Goal: Task Accomplishment & Management: Manage account settings

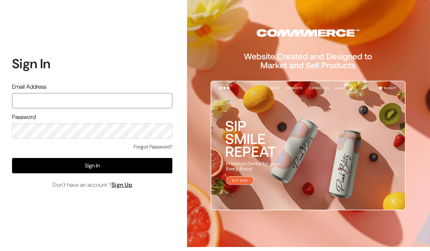
click at [41, 93] on input "text" at bounding box center [92, 100] width 160 height 15
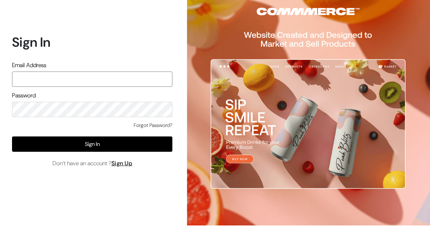
type input "[EMAIL_ADDRESS][DOMAIN_NAME]"
click at [159, 158] on button "Sign In" at bounding box center [92, 165] width 160 height 15
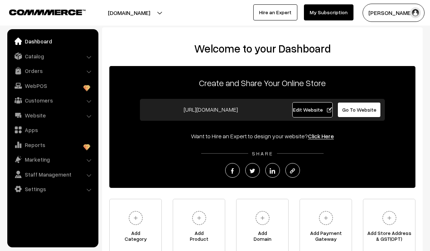
click at [28, 69] on link "Orders" at bounding box center [52, 70] width 87 height 13
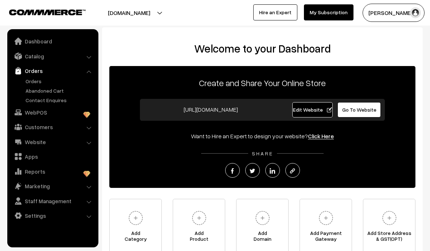
click at [30, 77] on link "Orders" at bounding box center [60, 81] width 72 height 8
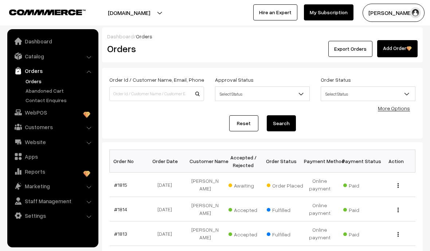
click at [398, 184] on img "button" at bounding box center [398, 185] width 1 height 5
click at [371, 194] on link "View" at bounding box center [366, 195] width 62 height 16
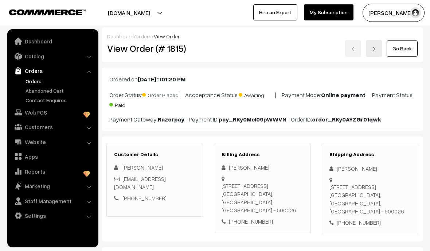
click at [143, 34] on link "orders" at bounding box center [144, 36] width 16 height 6
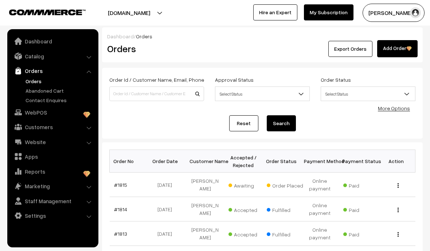
click at [398, 183] on button "button" at bounding box center [398, 185] width 2 height 6
click at [366, 195] on link "View" at bounding box center [366, 195] width 62 height 16
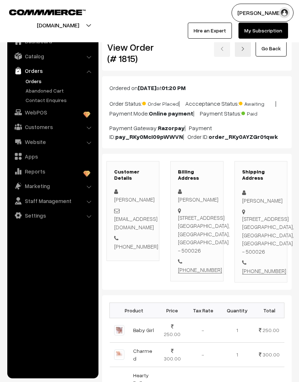
click at [93, 127] on link "Customers" at bounding box center [52, 126] width 87 height 13
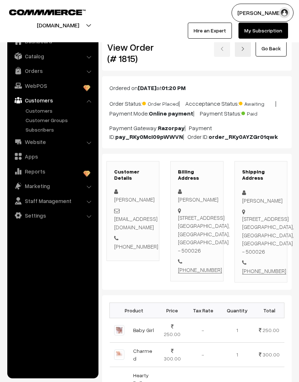
click at [45, 108] on link "Customers" at bounding box center [60, 111] width 72 height 8
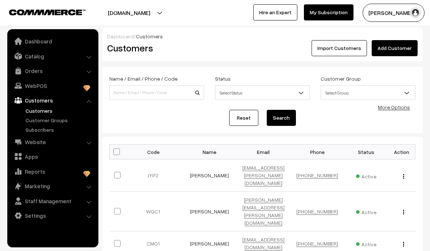
click at [116, 34] on link "Dashboard" at bounding box center [120, 36] width 27 height 6
